Goal: Information Seeking & Learning: Learn about a topic

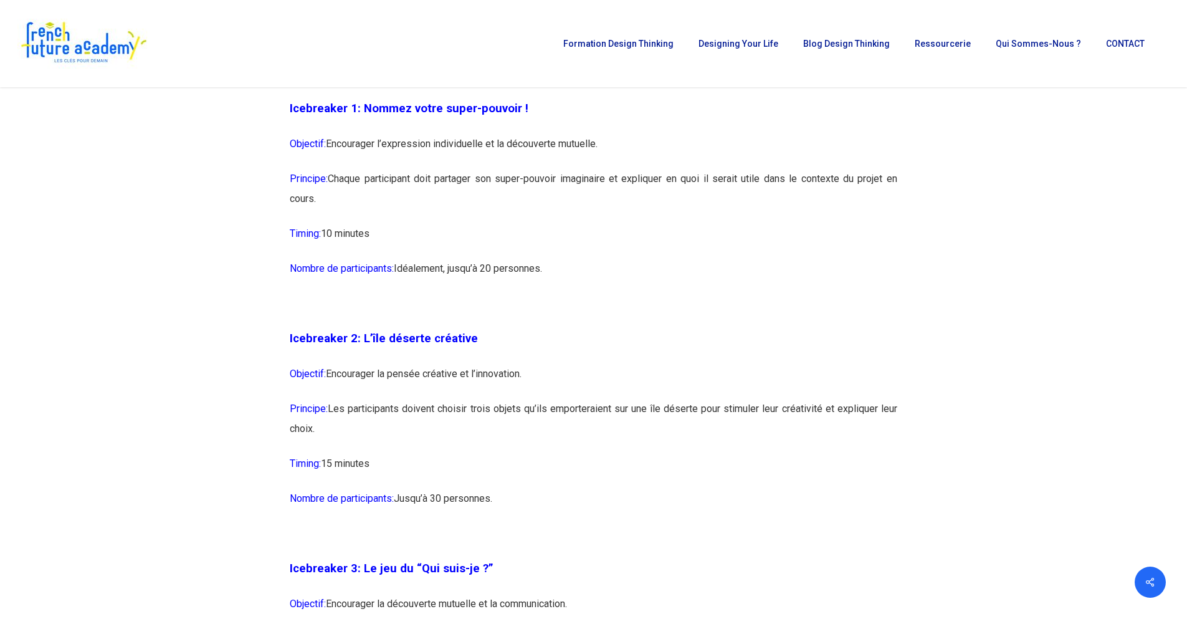
scroll to position [1038, 0]
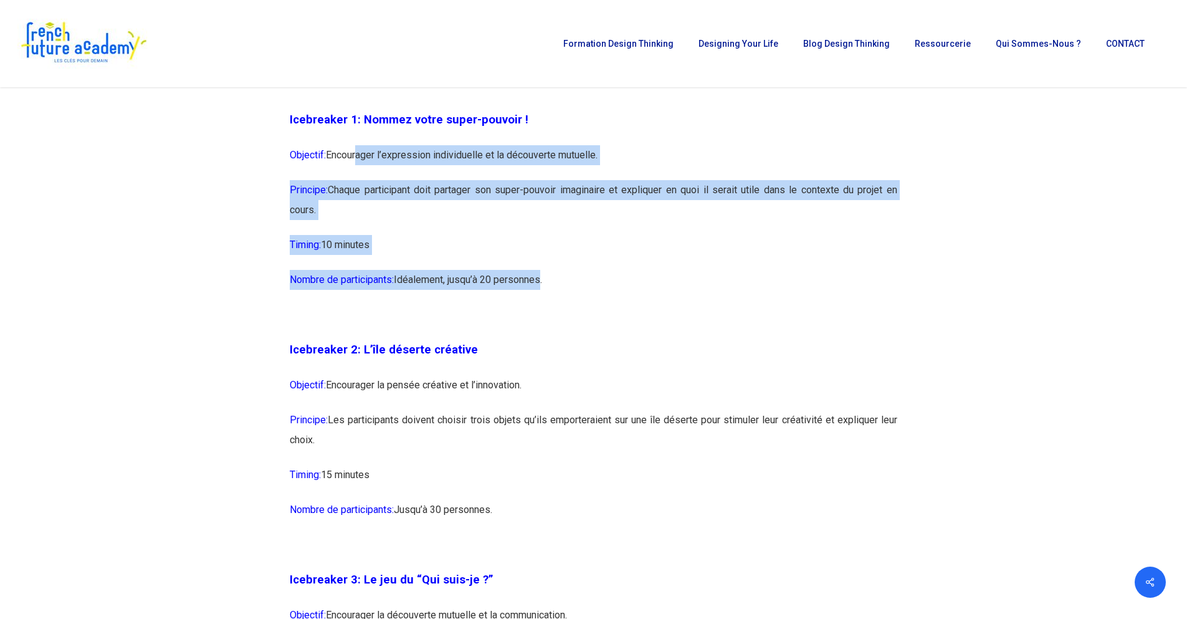
drag, startPoint x: 403, startPoint y: 209, endPoint x: 582, endPoint y: 297, distance: 199.7
click at [610, 301] on p "Nombre de participants: Idéalement, jusqu’à 20 personnes." at bounding box center [593, 287] width 607 height 35
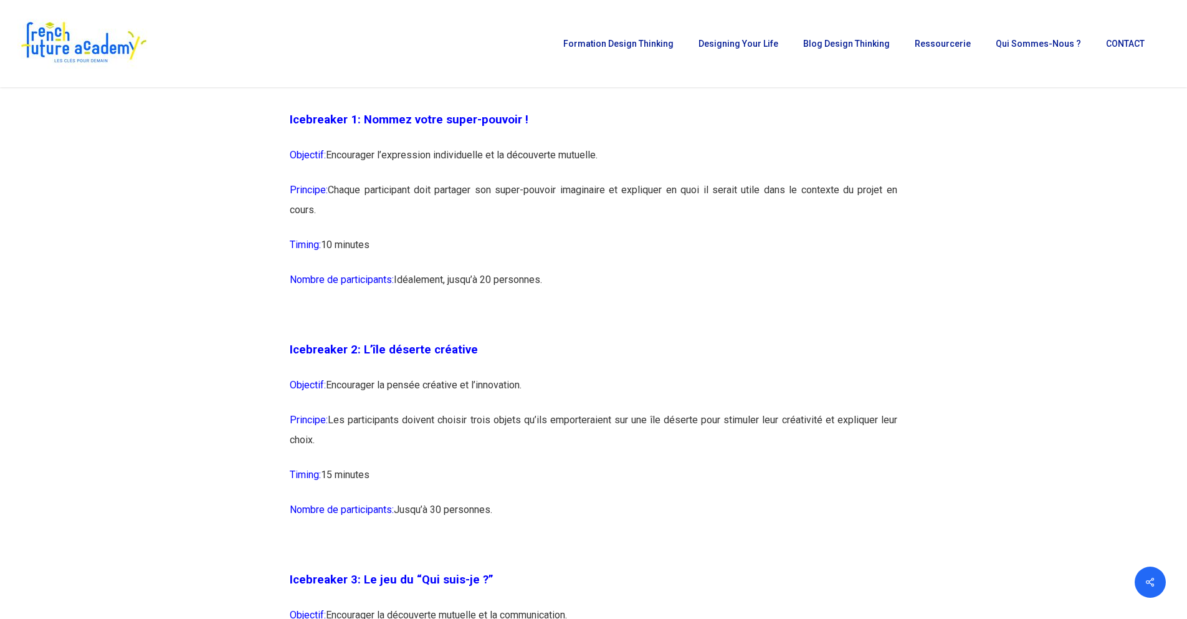
drag, startPoint x: 371, startPoint y: 417, endPoint x: 690, endPoint y: 439, distance: 319.7
click at [690, 439] on p "Principe: Les participants doivent choisir trois objets qu’ils emporteraient su…" at bounding box center [593, 437] width 607 height 55
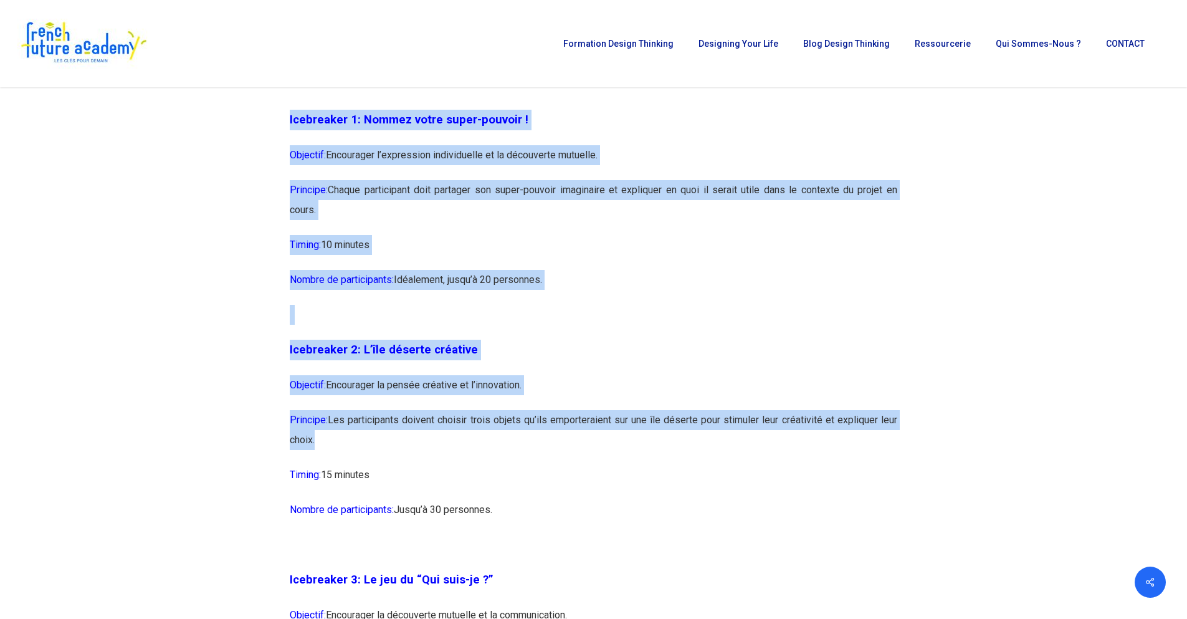
drag, startPoint x: 689, startPoint y: 440, endPoint x: 173, endPoint y: 328, distance: 527.8
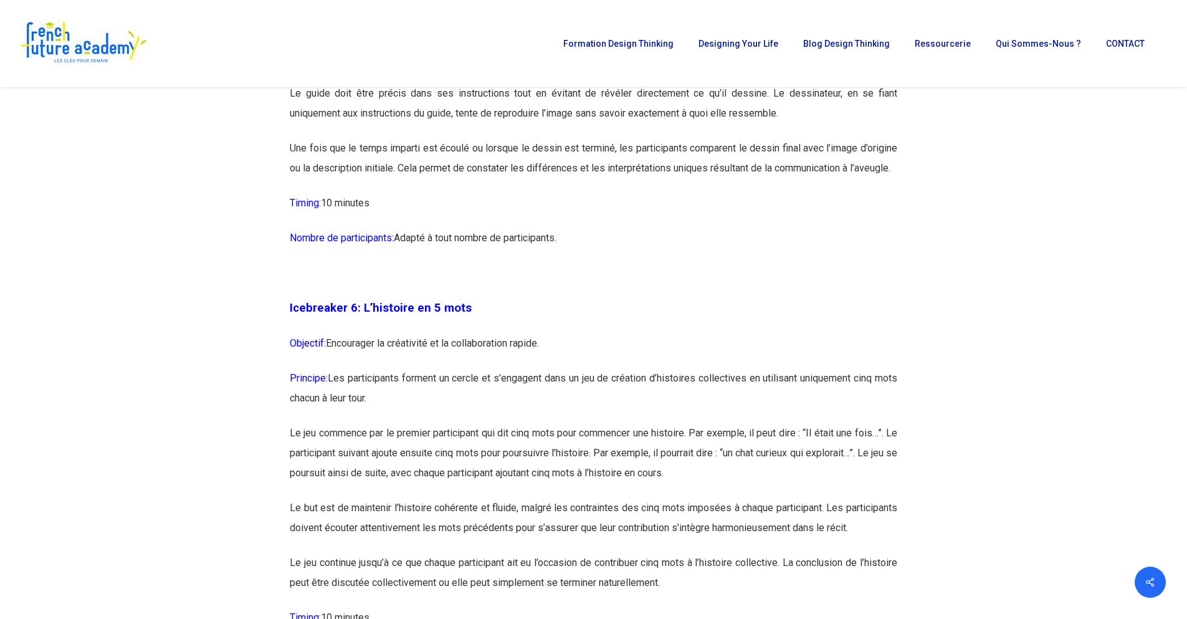
scroll to position [2492, 0]
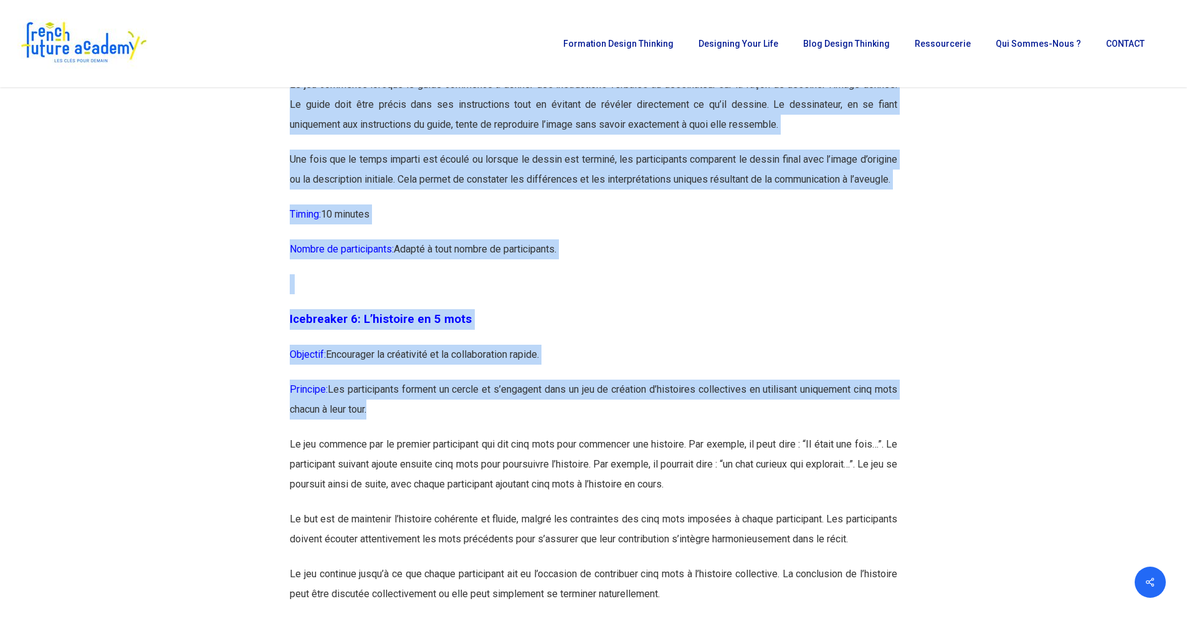
drag, startPoint x: 405, startPoint y: 386, endPoint x: 237, endPoint y: 344, distance: 172.8
drag, startPoint x: 236, startPoint y: 344, endPoint x: 455, endPoint y: 434, distance: 236.3
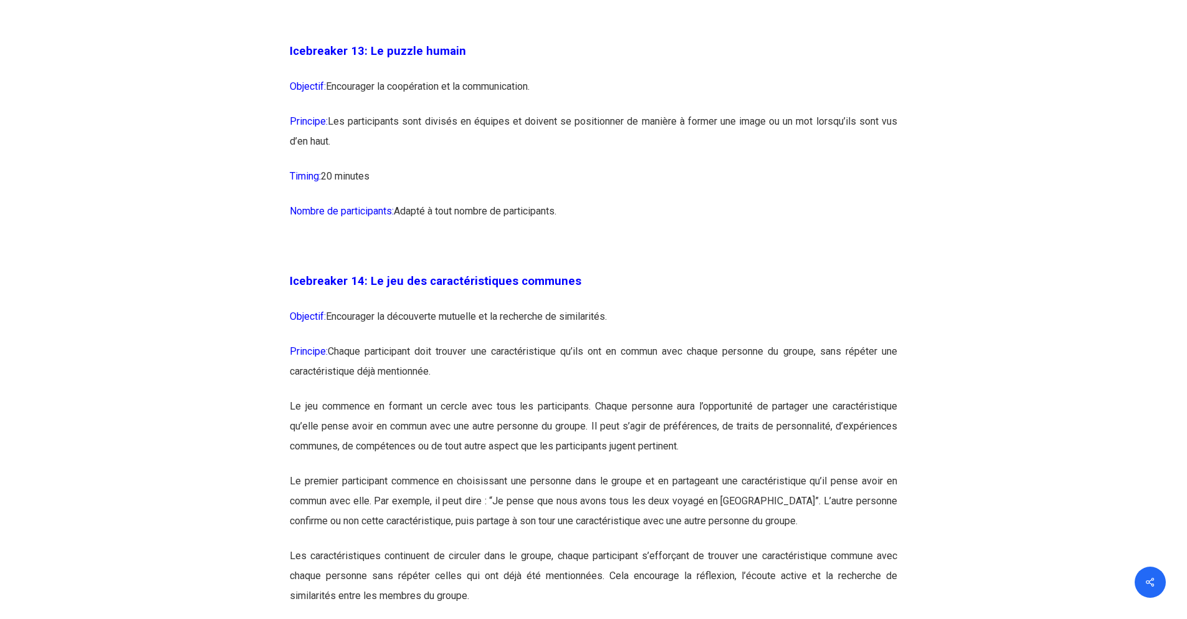
scroll to position [6022, 0]
